Goal: Transaction & Acquisition: Purchase product/service

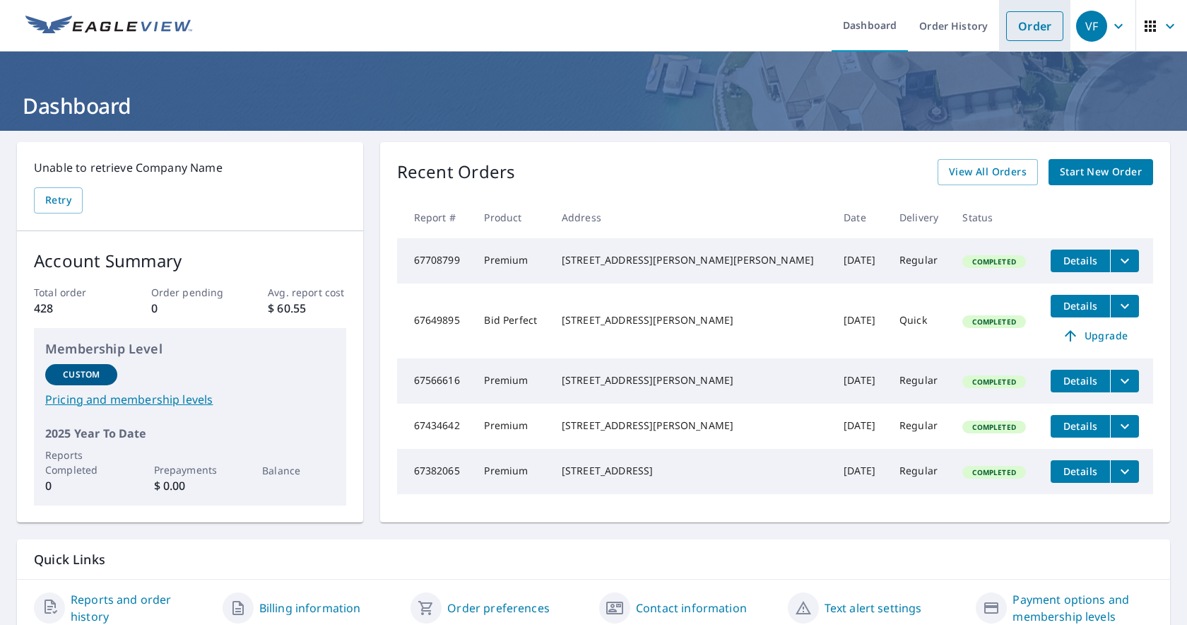
click at [1044, 31] on link "Order" at bounding box center [1034, 26] width 57 height 30
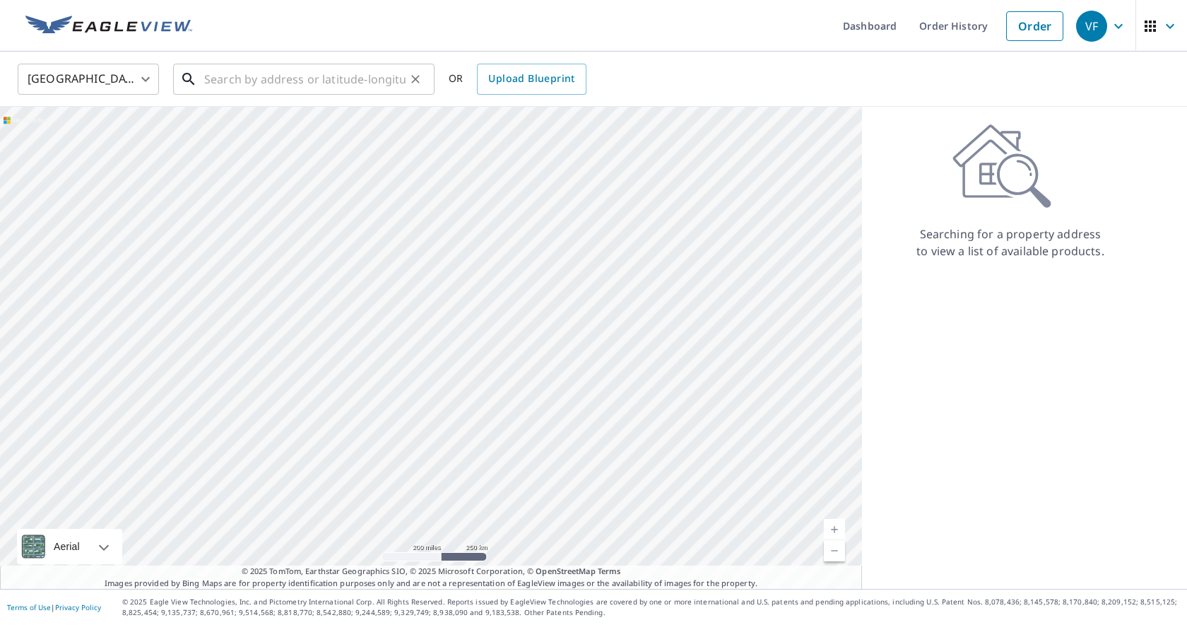
click at [327, 84] on input "text" at bounding box center [304, 79] width 201 height 40
paste input "[STREET_ADDRESS][PERSON_NAME]"
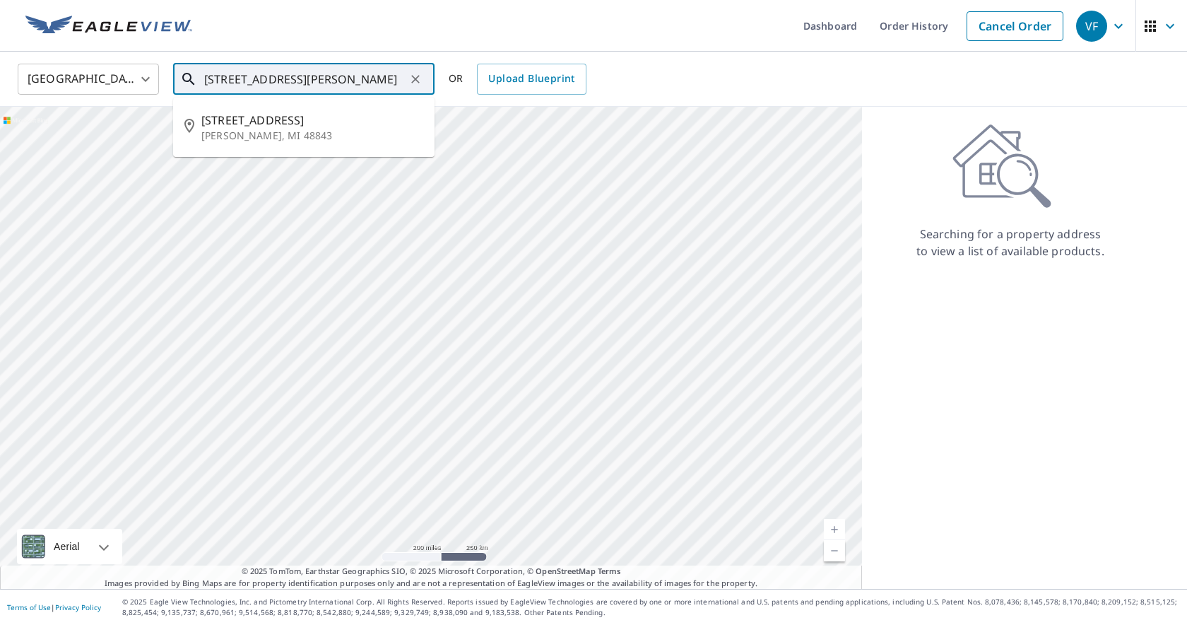
type input "[STREET_ADDRESS][PERSON_NAME]"
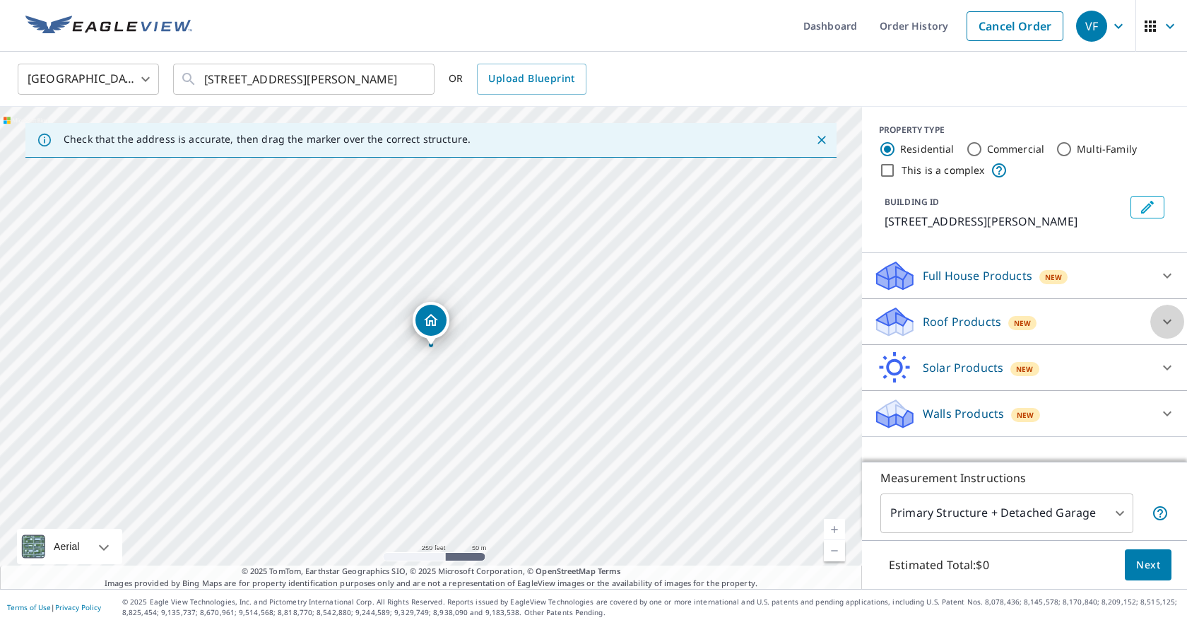
click at [1164, 318] on icon at bounding box center [1167, 321] width 17 height 17
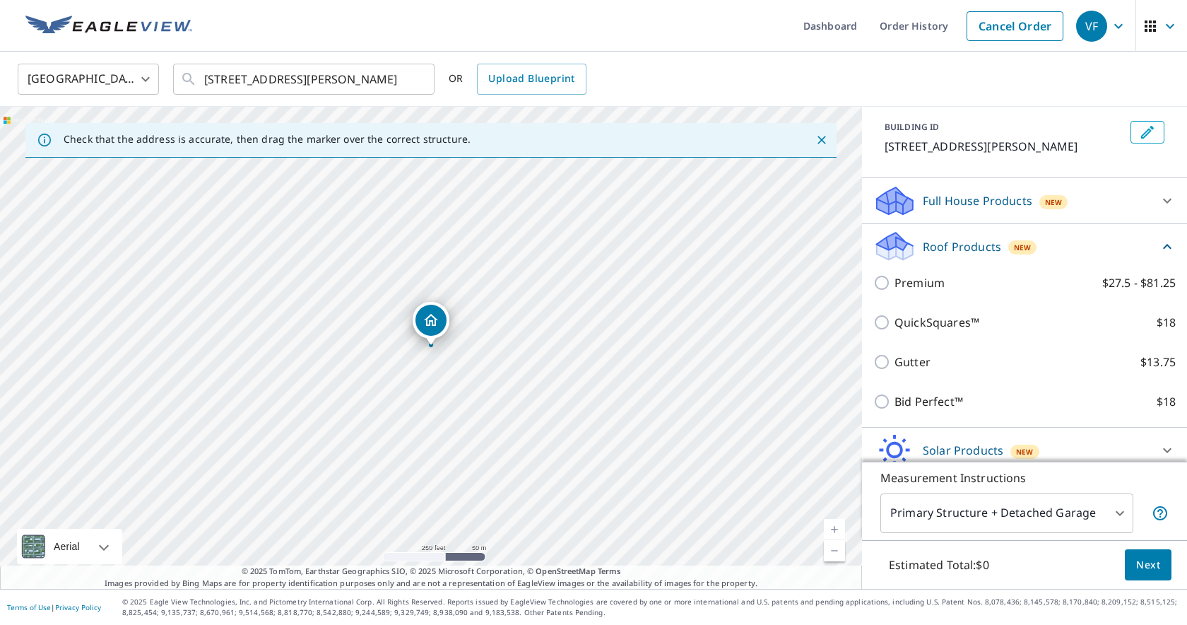
scroll to position [79, 0]
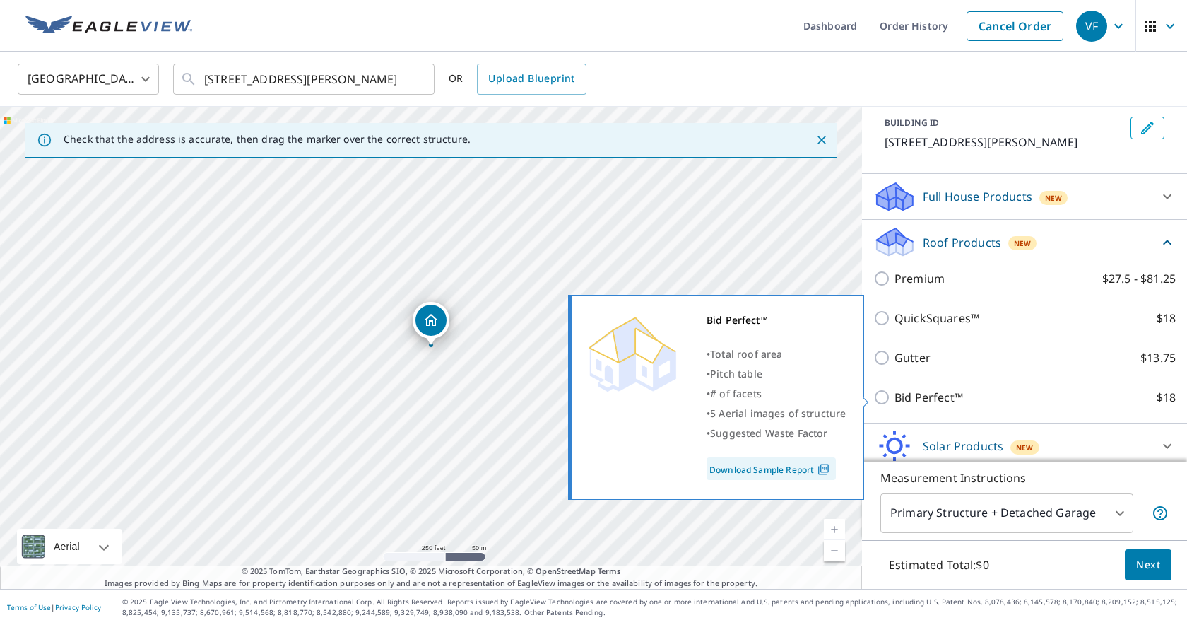
click at [880, 396] on input "Bid Perfect™ $18" at bounding box center [883, 397] width 21 height 17
checkbox input "true"
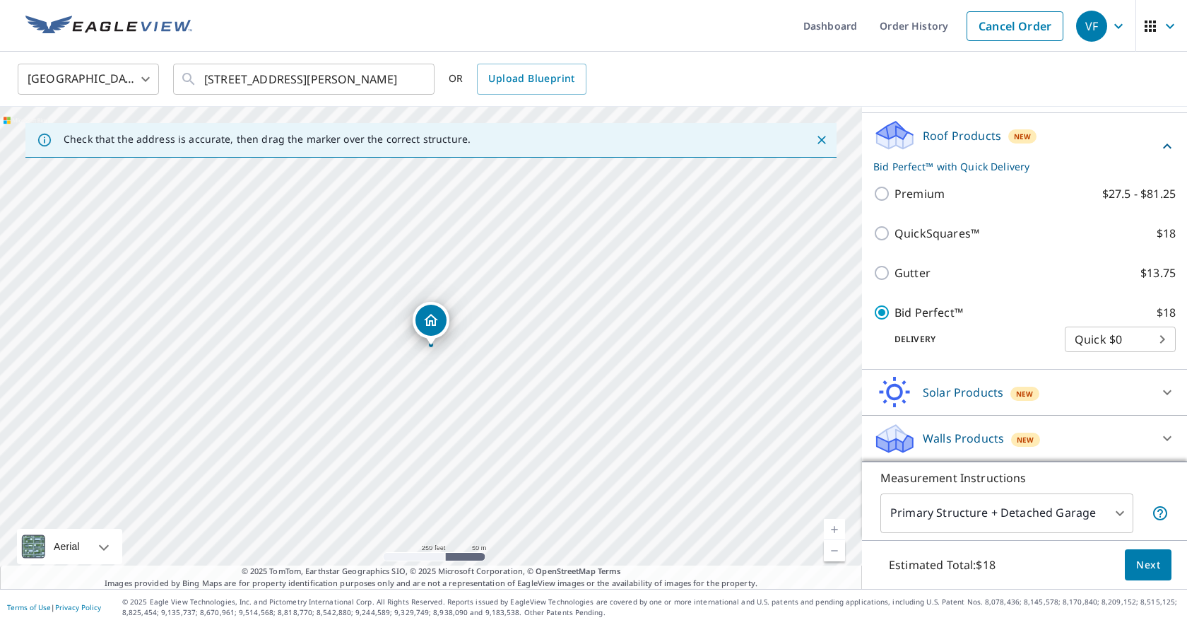
scroll to position [0, 0]
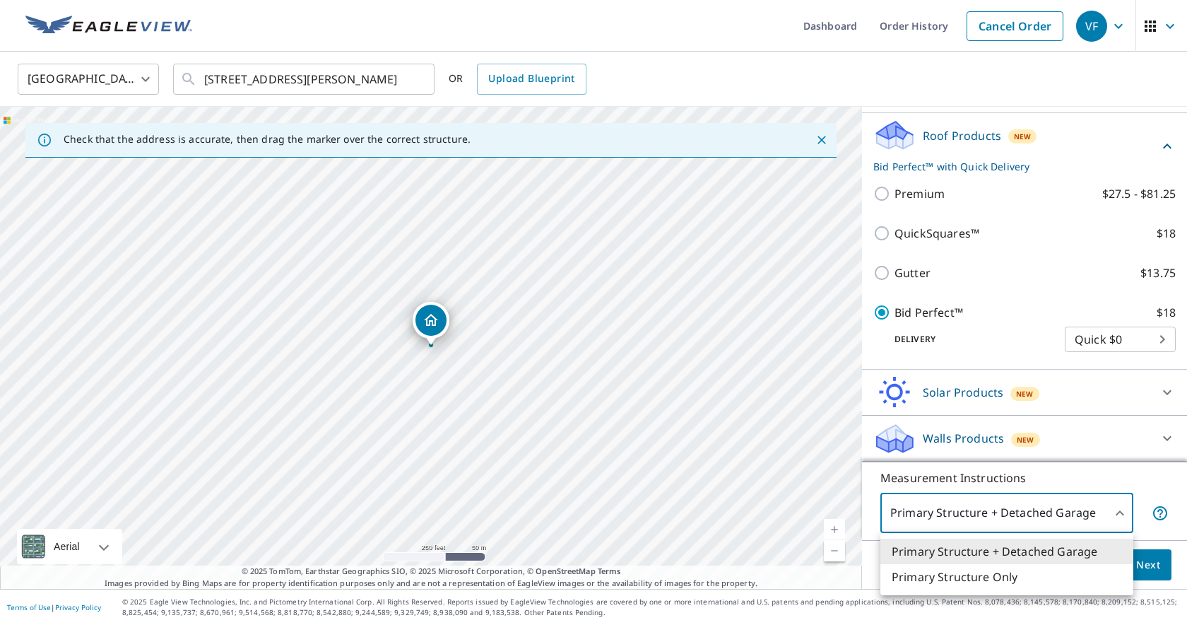
click at [1114, 514] on body "VF VF Dashboard Order History Cancel Order VF United States [GEOGRAPHIC_DATA] ​…" at bounding box center [593, 312] width 1187 height 625
click at [1047, 584] on li "Primary Structure Only" at bounding box center [1006, 576] width 253 height 25
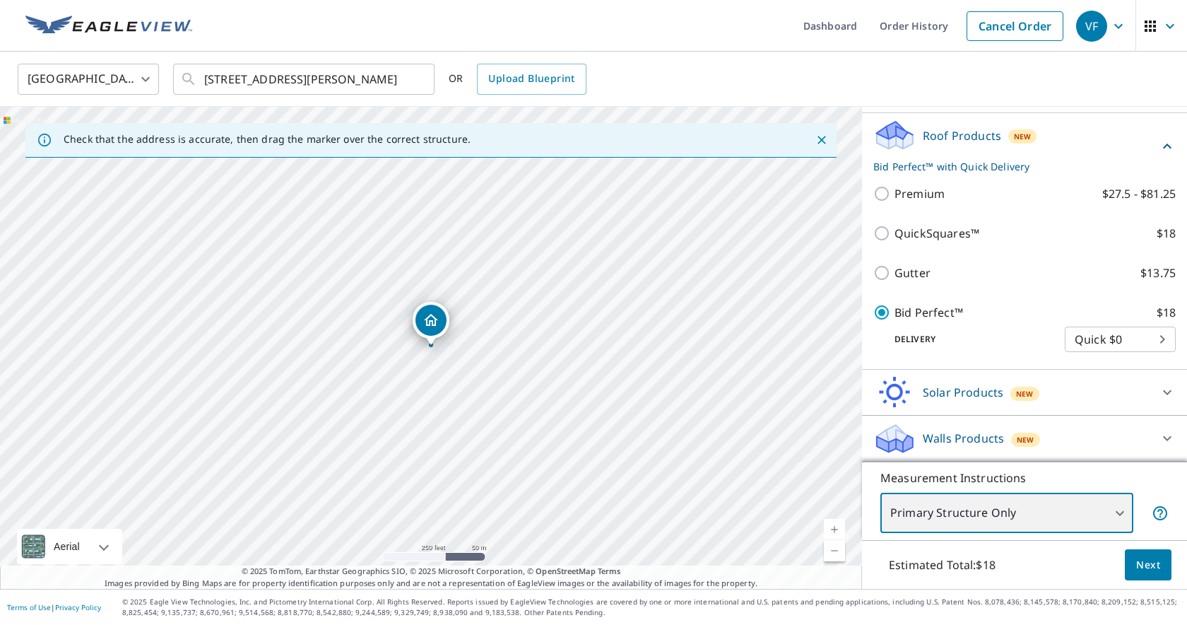
type input "2"
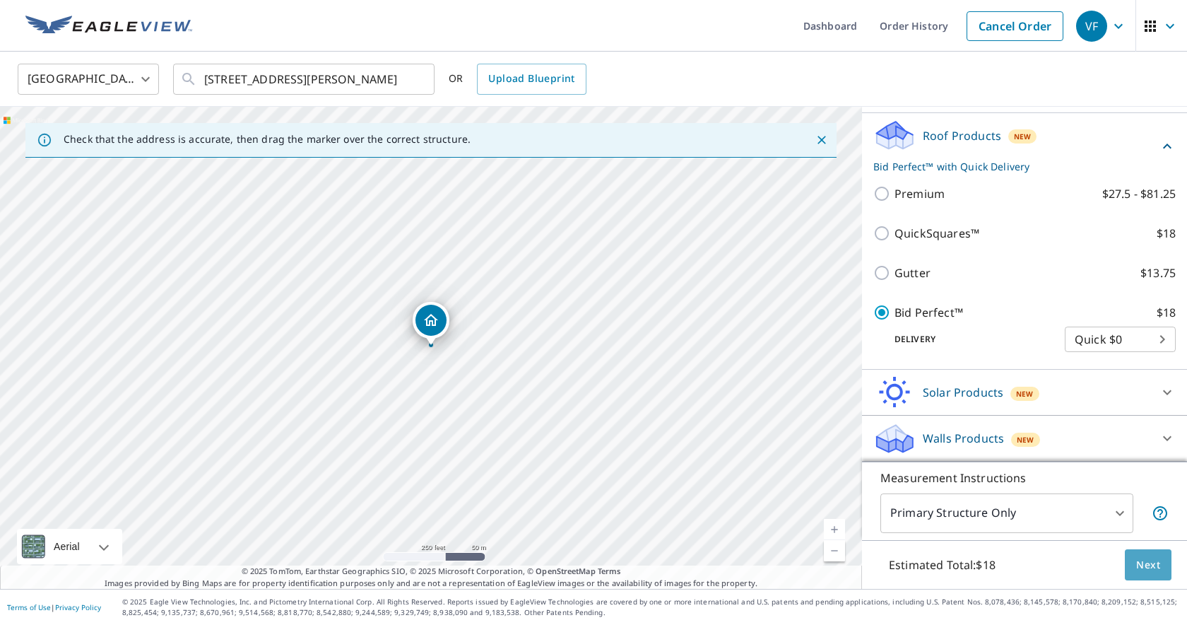
click at [1156, 560] on span "Next" at bounding box center [1148, 565] width 24 height 18
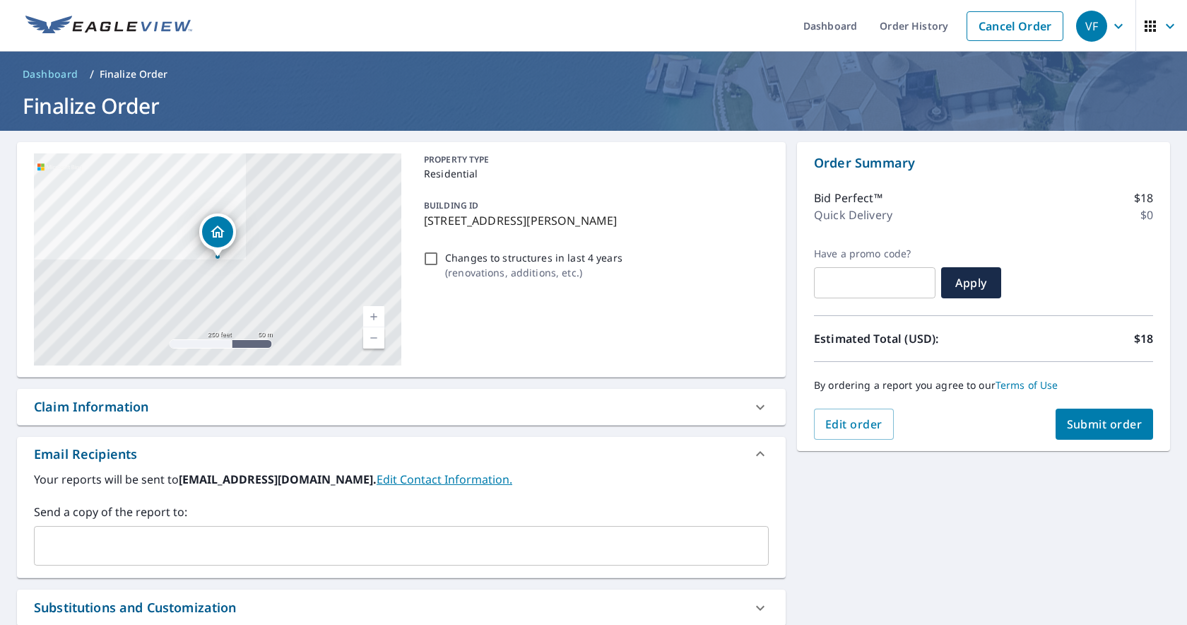
click at [1101, 425] on span "Submit order" at bounding box center [1105, 424] width 76 height 16
checkbox input "true"
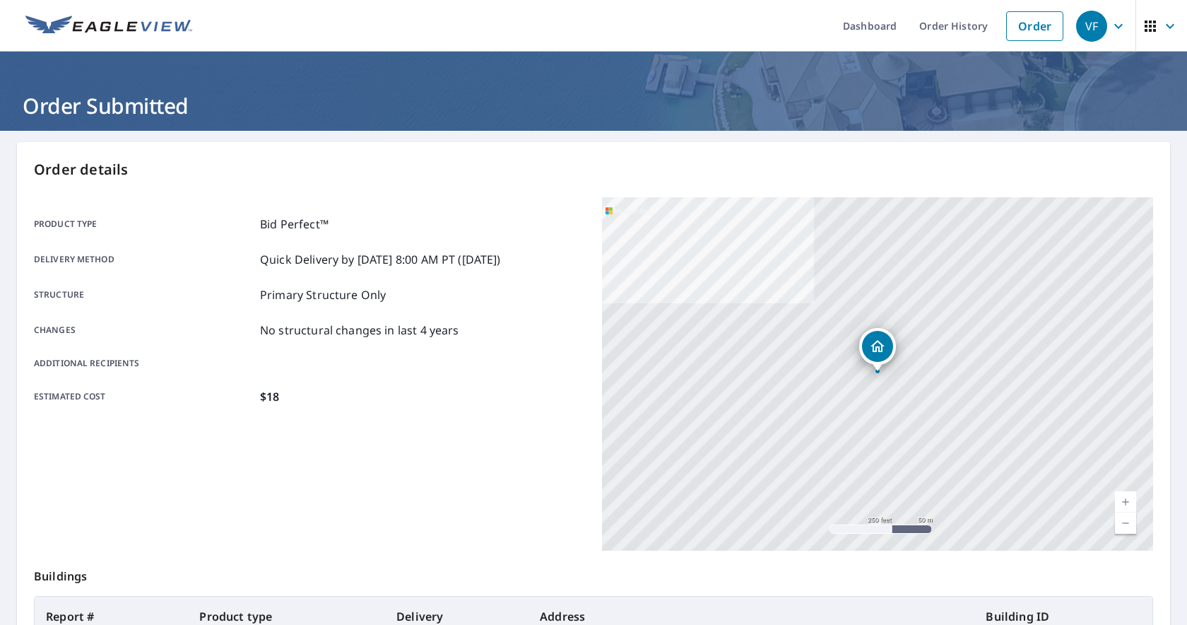
click at [1121, 24] on icon "button" at bounding box center [1118, 25] width 8 height 5
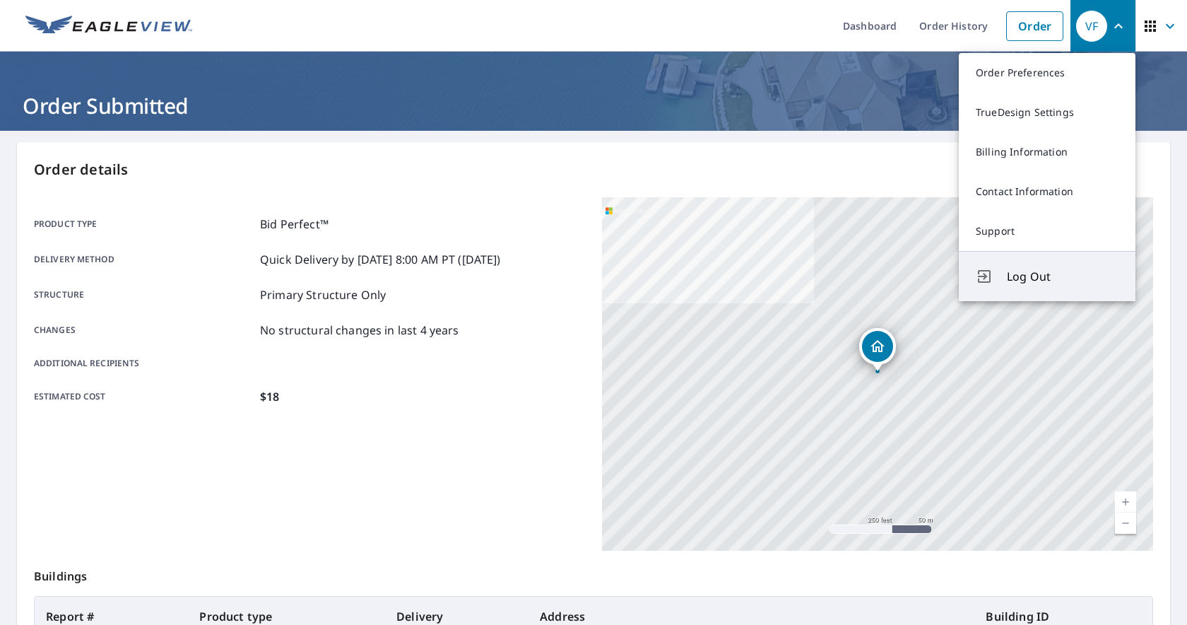
click at [1036, 281] on span "Log Out" at bounding box center [1063, 276] width 112 height 17
